Goal: Task Accomplishment & Management: Find specific page/section

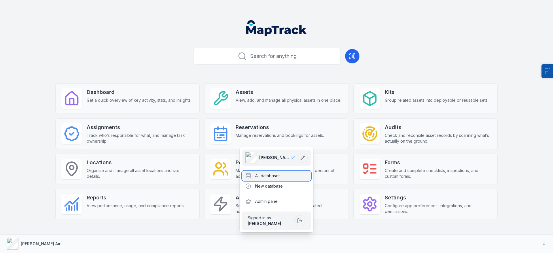
click at [258, 179] on div "All databases" at bounding box center [276, 176] width 69 height 10
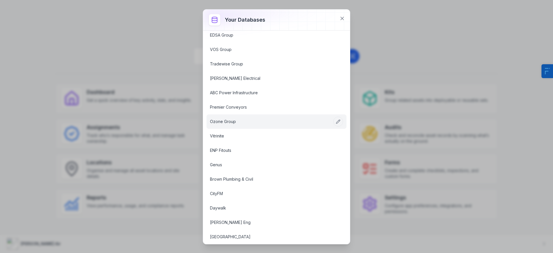
scroll to position [273, 0]
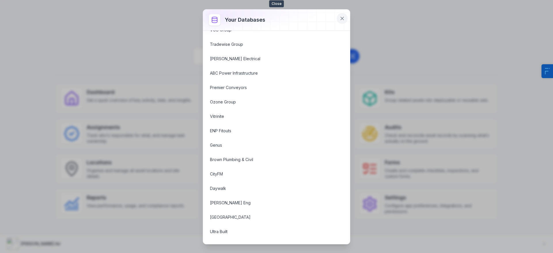
click at [342, 22] on button at bounding box center [342, 18] width 11 height 11
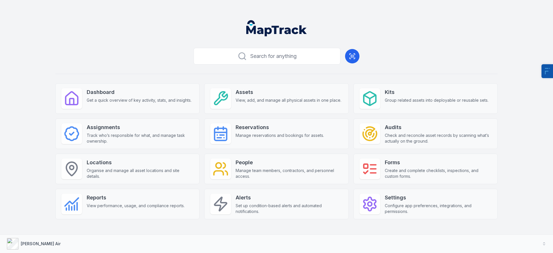
drag, startPoint x: 161, startPoint y: 31, endPoint x: 170, endPoint y: 40, distance: 12.4
click at [161, 30] on header at bounding box center [276, 31] width 539 height 30
click at [300, 126] on strong "Reservations" at bounding box center [280, 127] width 88 height 8
